Goal: Task Accomplishment & Management: Use online tool/utility

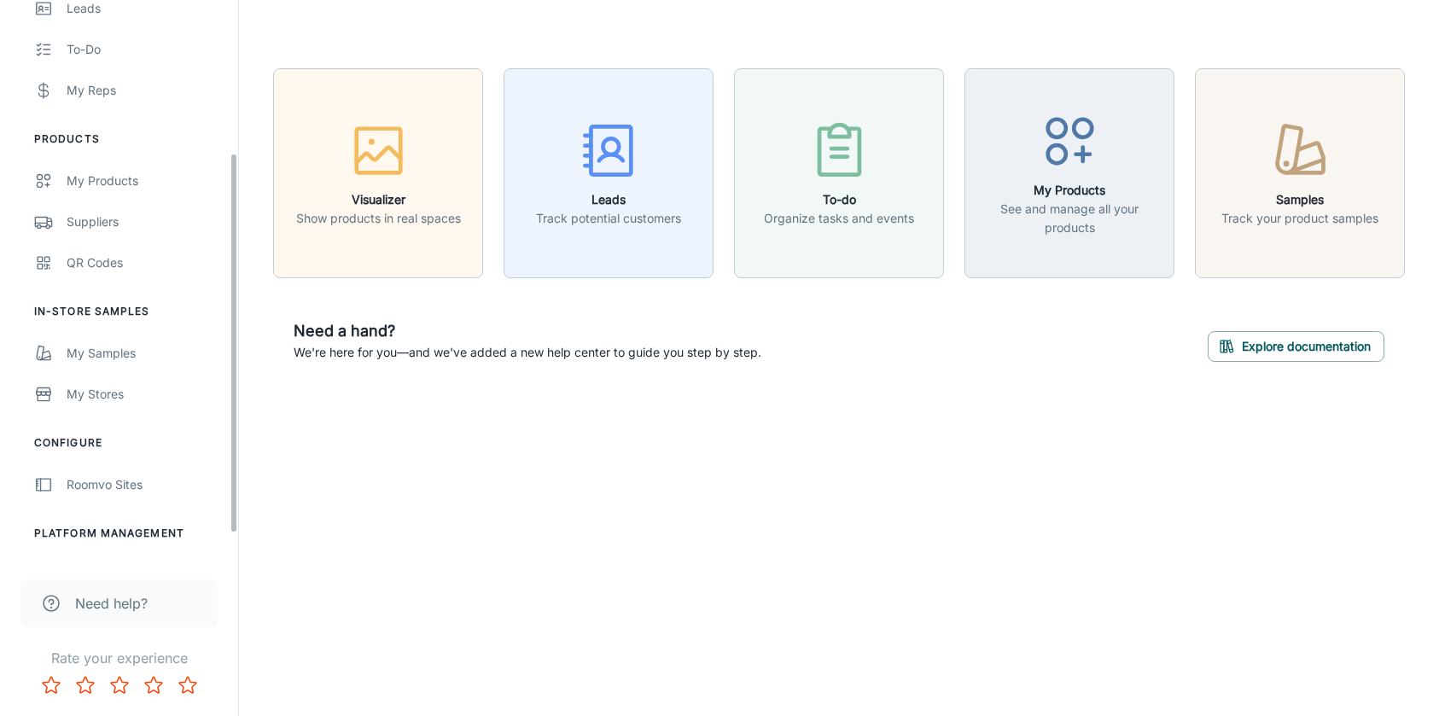
scroll to position [260, 0]
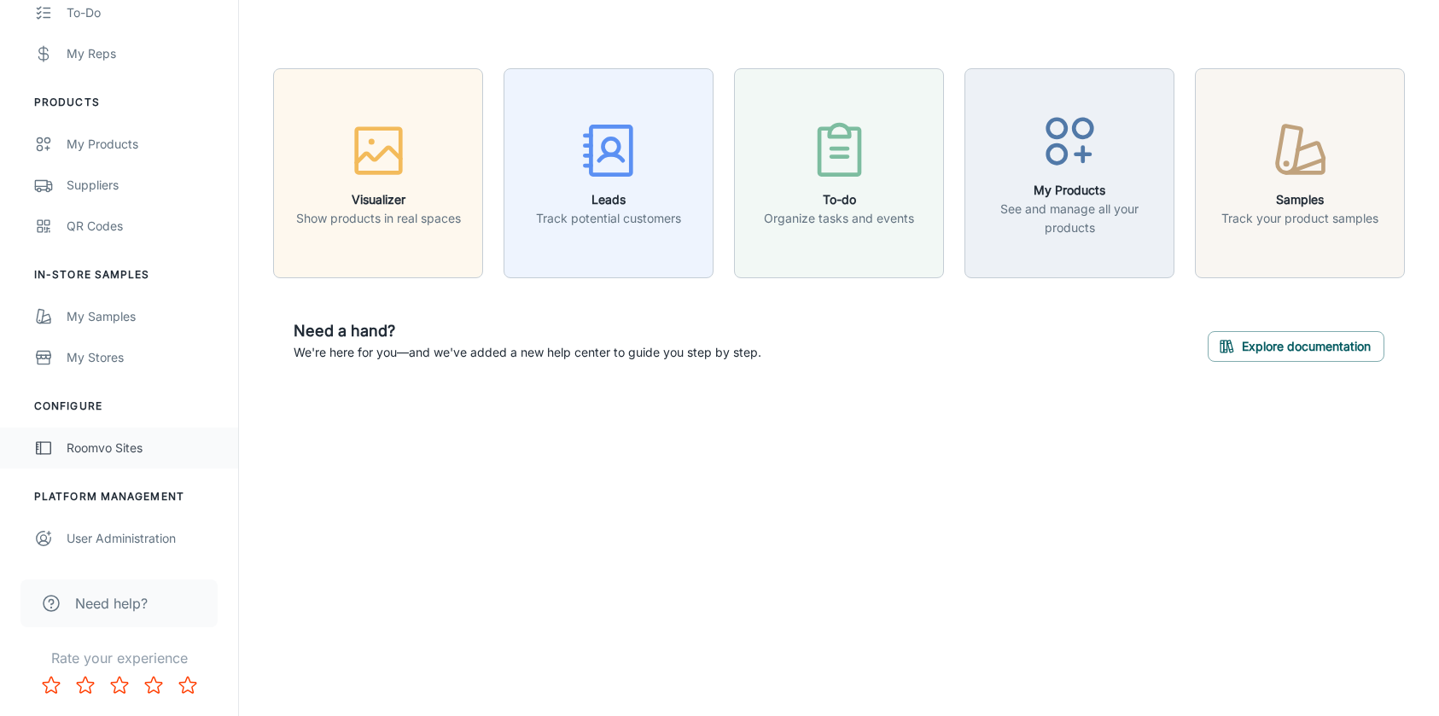
click at [121, 445] on div "Roomvo Sites" at bounding box center [144, 448] width 155 height 19
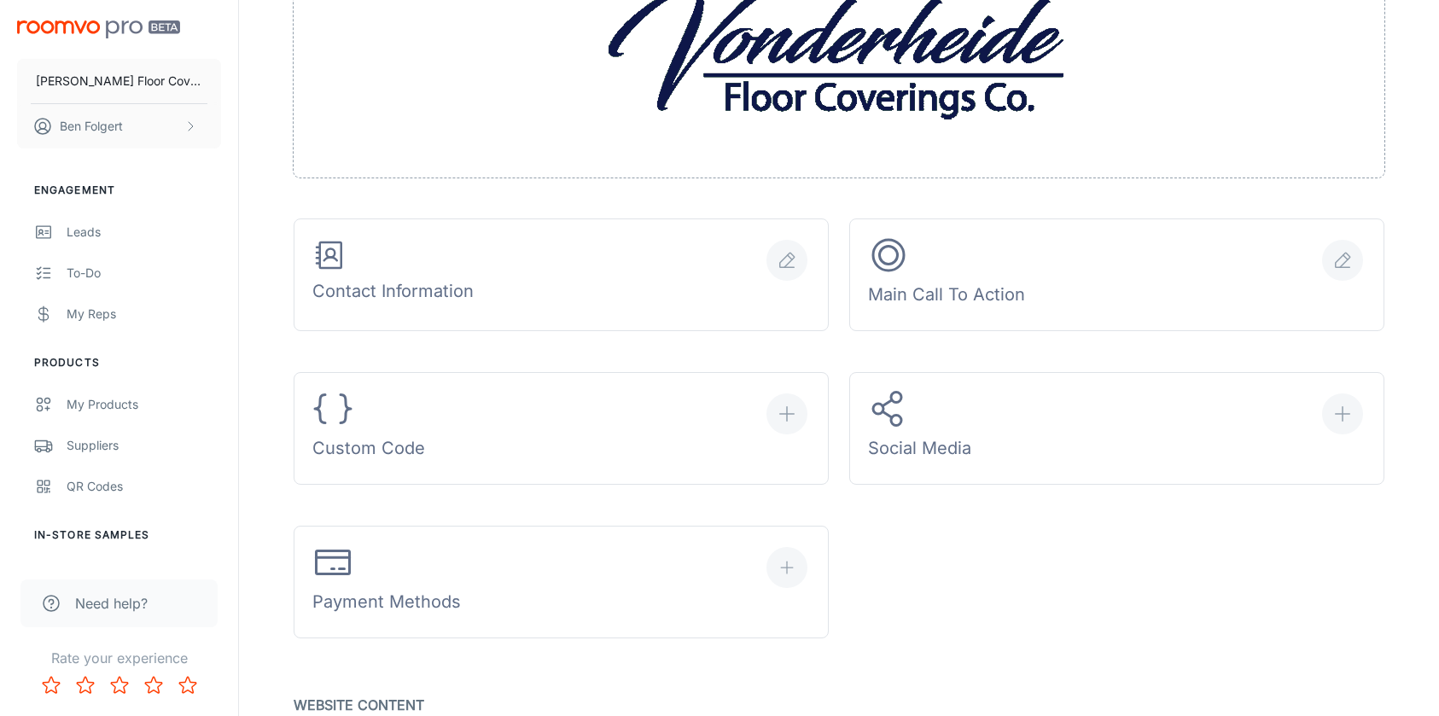
scroll to position [516, 0]
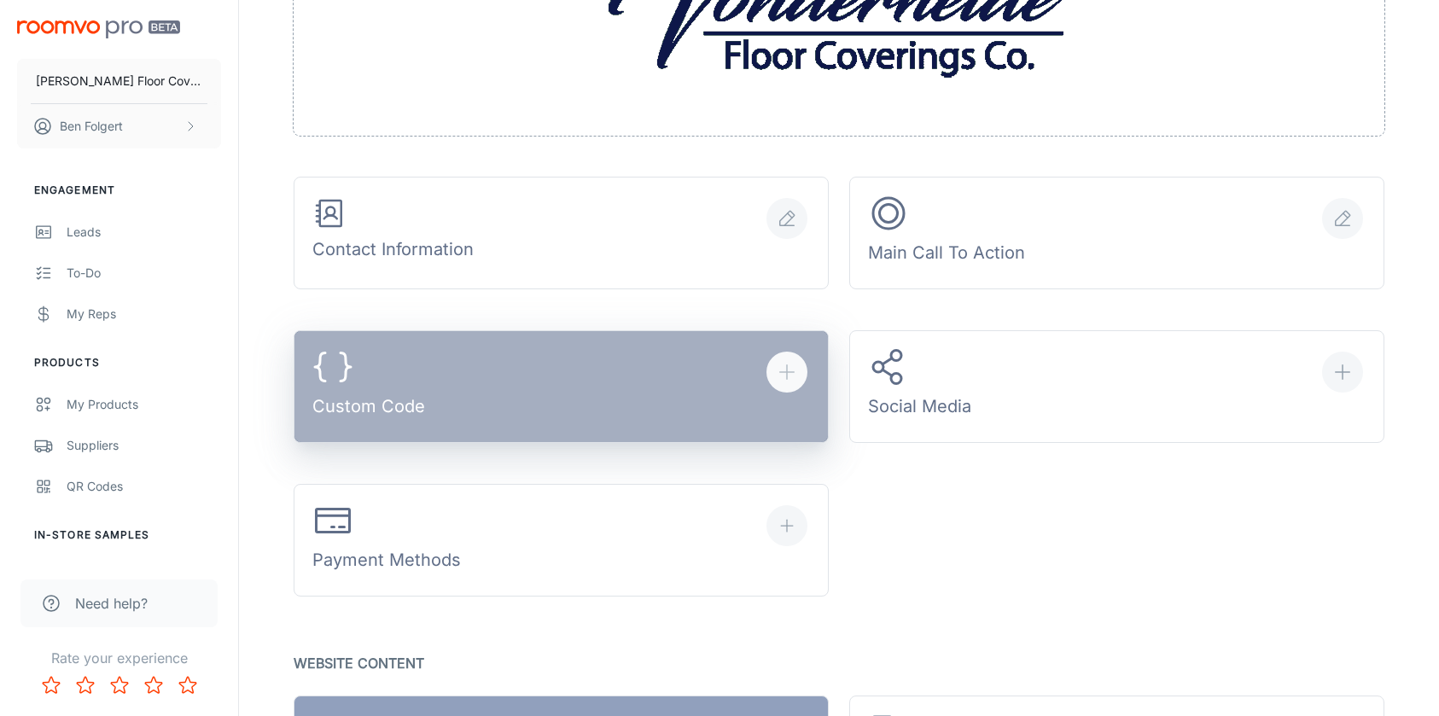
click at [744, 365] on button "Custom Code" at bounding box center [561, 386] width 535 height 113
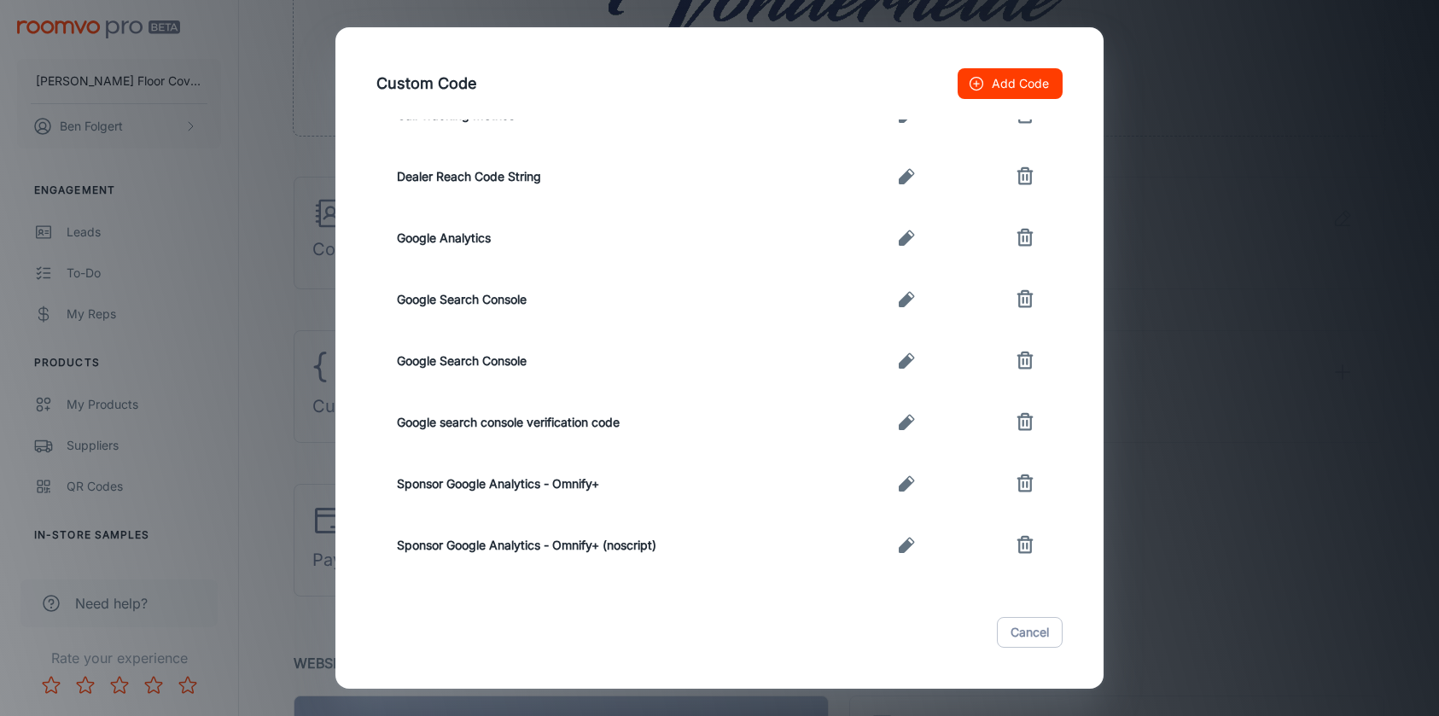
scroll to position [0, 0]
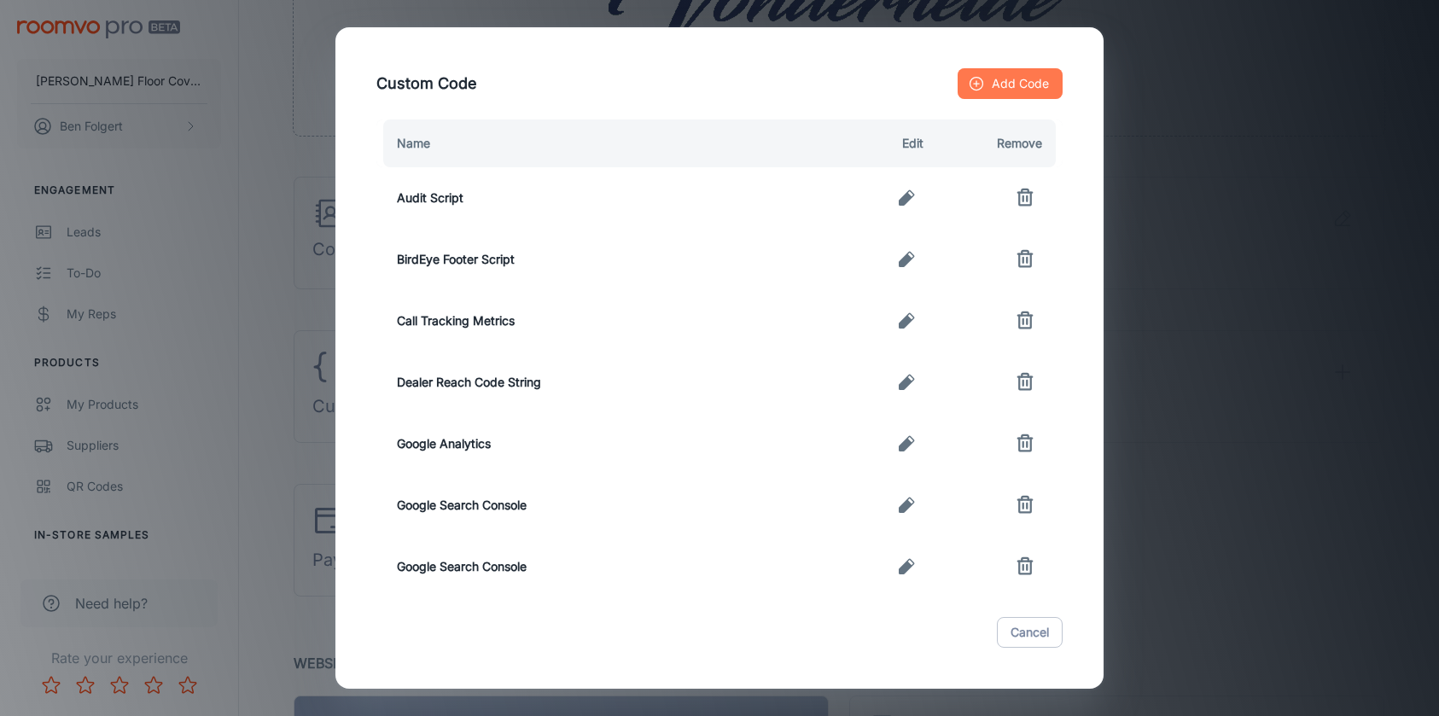
click at [1004, 86] on button "Add Code" at bounding box center [1010, 83] width 105 height 31
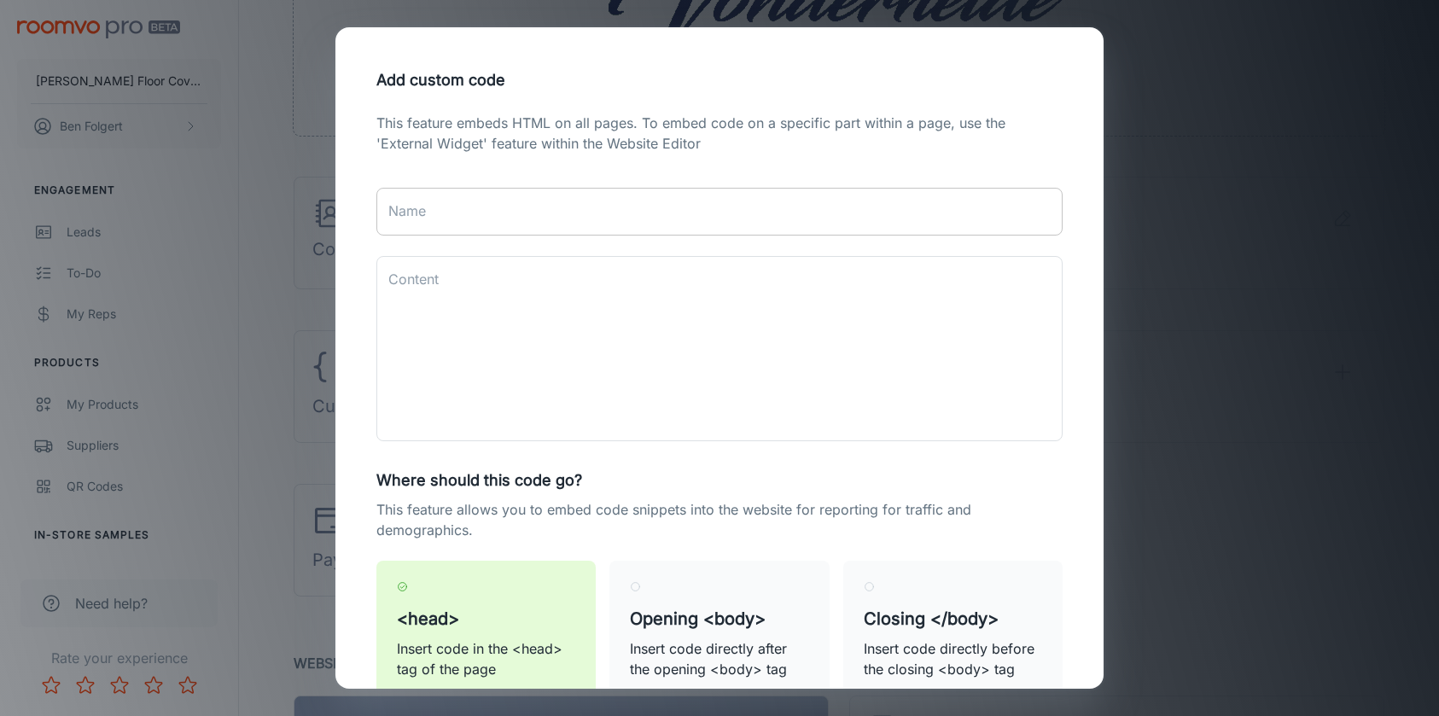
click at [633, 208] on input "Name" at bounding box center [719, 212] width 686 height 48
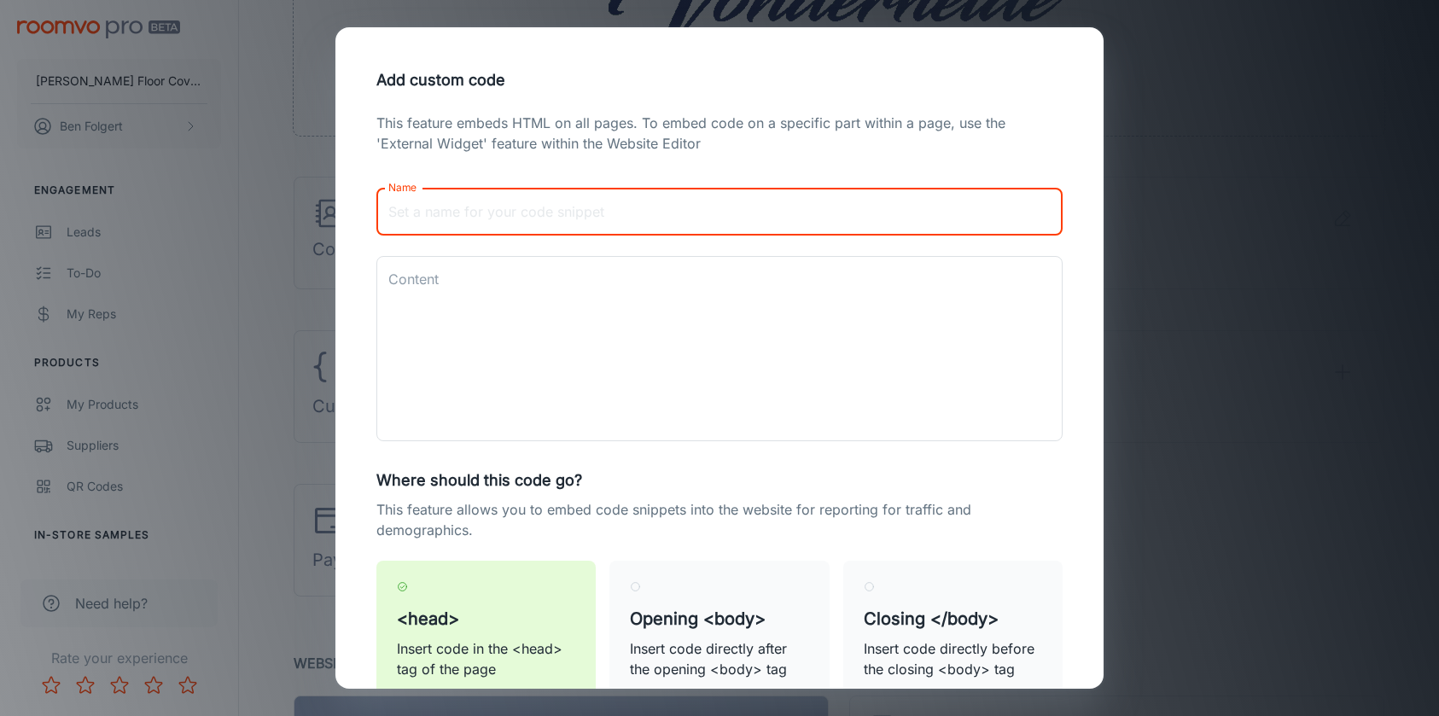
paste input "eo._domainkey"
type input "eo._domainkey"
click at [712, 341] on textarea "Content" at bounding box center [719, 349] width 662 height 157
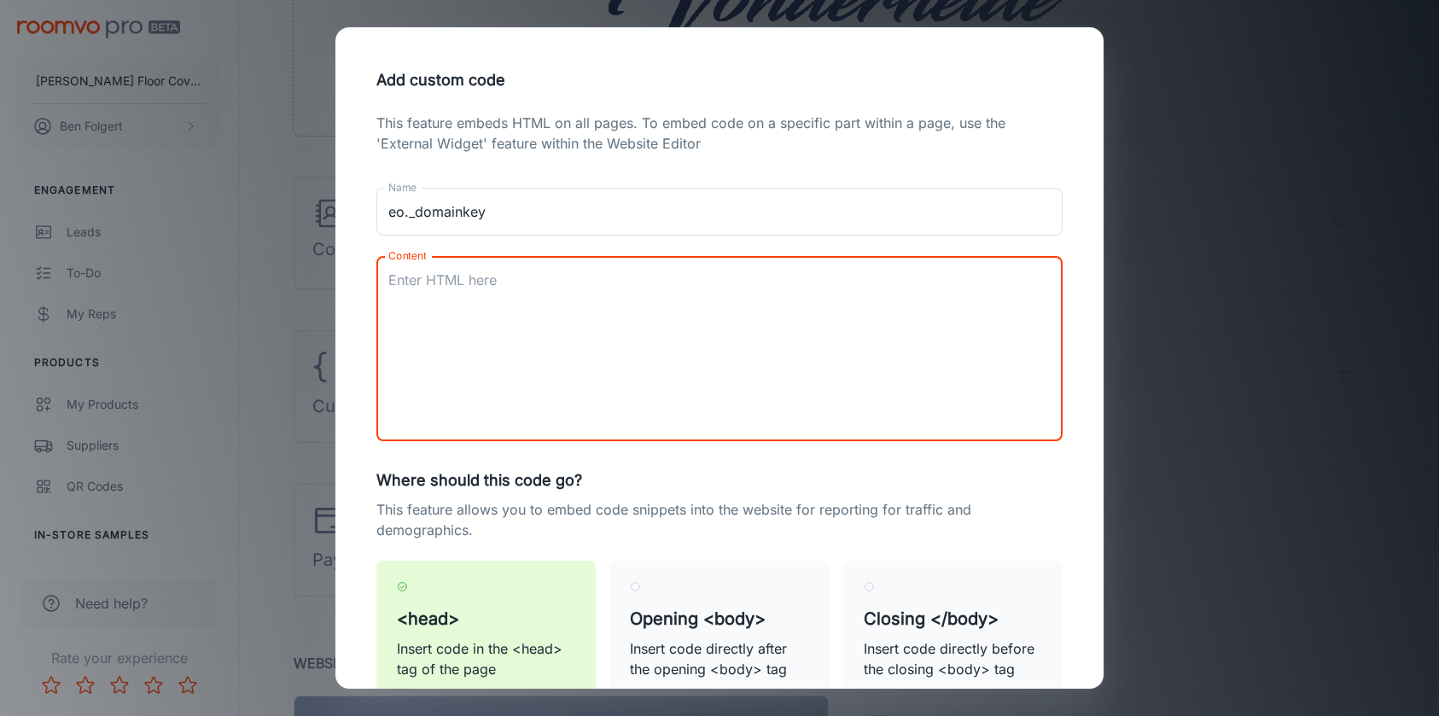
paste textarea "eo._[DOMAIN_NAME]"
type textarea "eo._[DOMAIN_NAME]"
click at [757, 491] on h6 "Where should this code go?" at bounding box center [719, 481] width 686 height 24
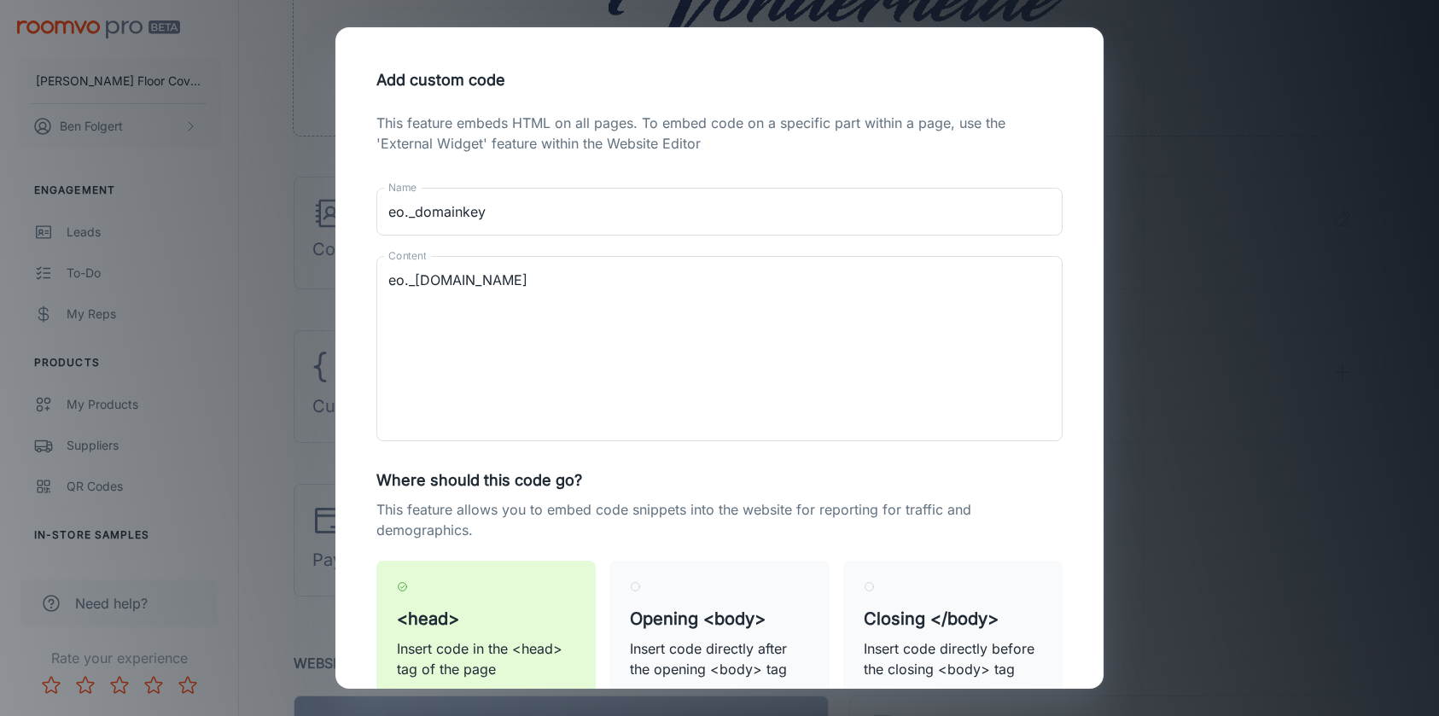
scroll to position [124, 0]
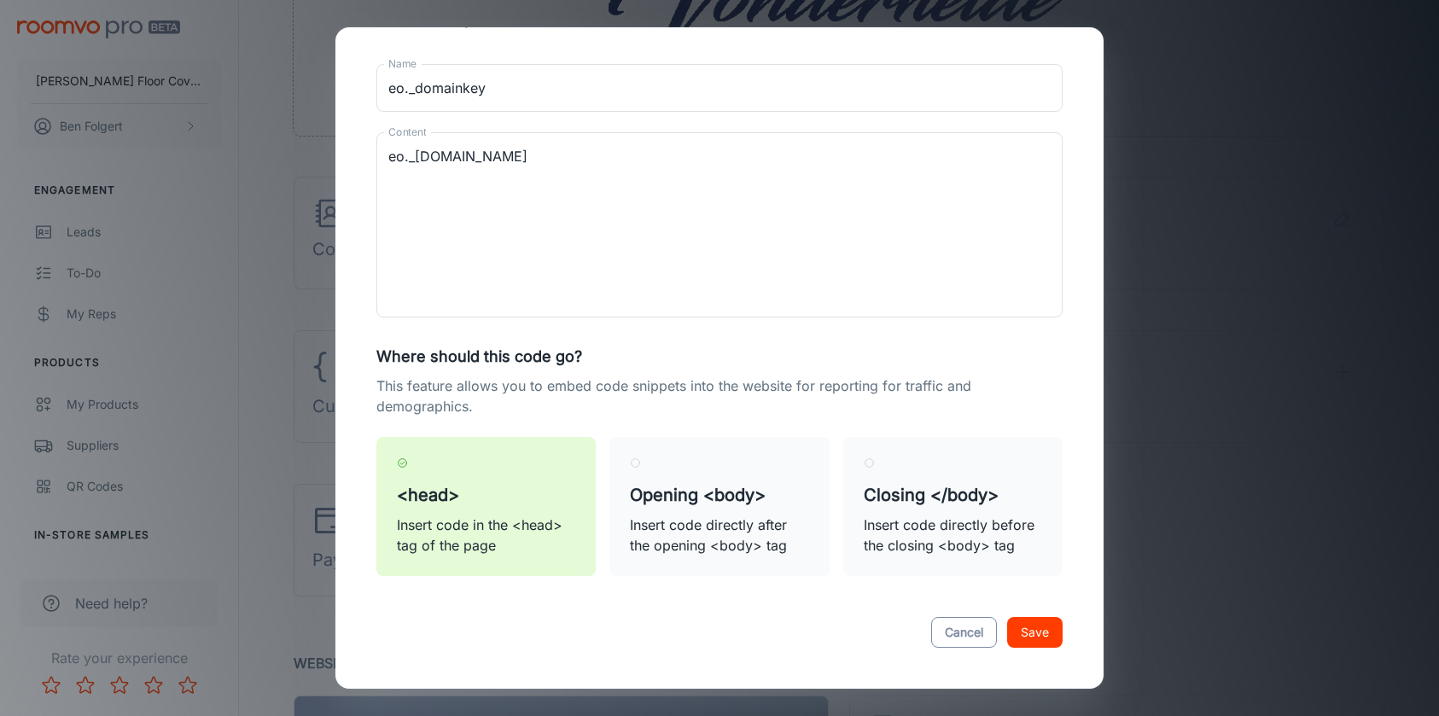
click at [982, 627] on button "Cancel" at bounding box center [964, 632] width 66 height 31
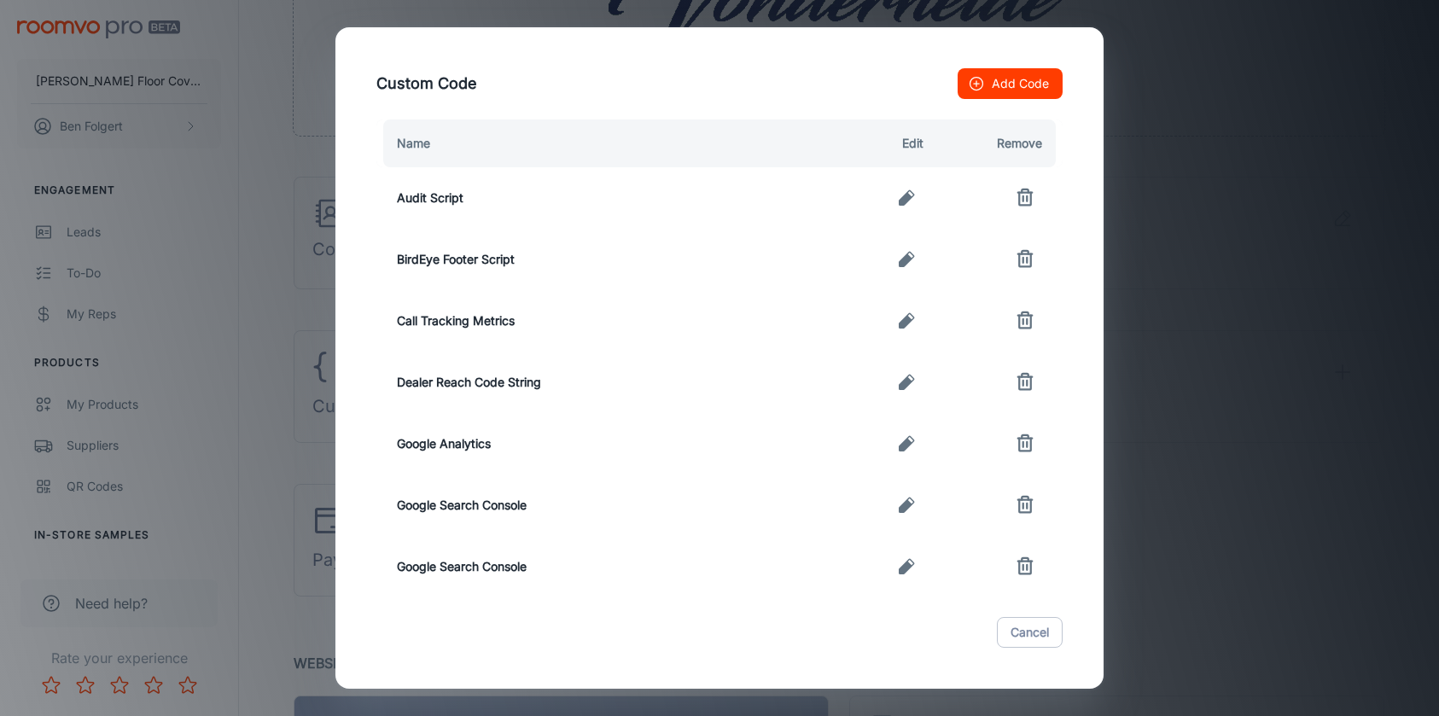
click at [1204, 155] on div "Custom Code Add Code Name Edit Remove Audit Script BirdEye Footer Script Call T…" at bounding box center [719, 358] width 1439 height 716
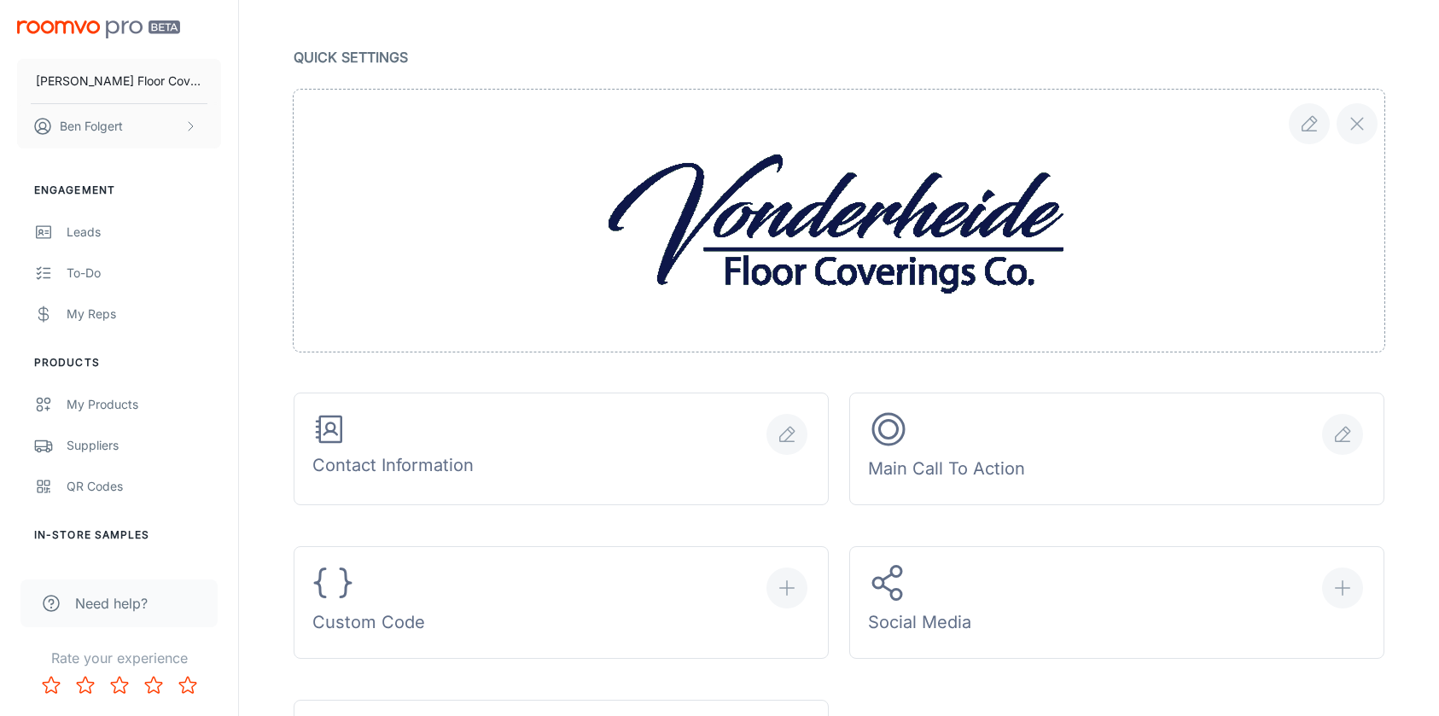
scroll to position [0, 0]
